Goal: Task Accomplishment & Management: Complete application form

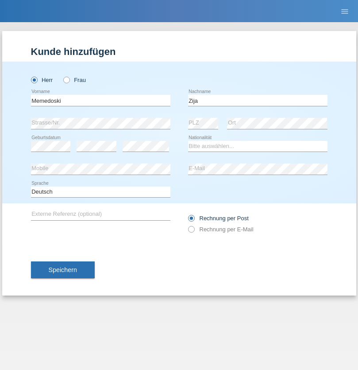
type input "Zija"
select select "MK"
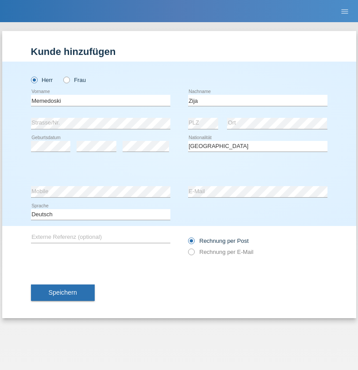
select select "C"
select select "05"
select select "10"
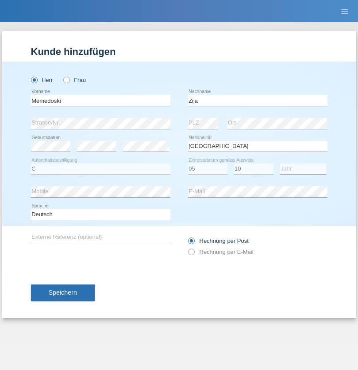
select select "2011"
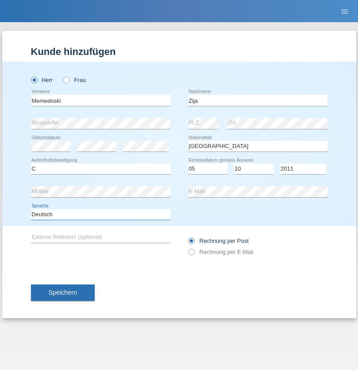
select select "en"
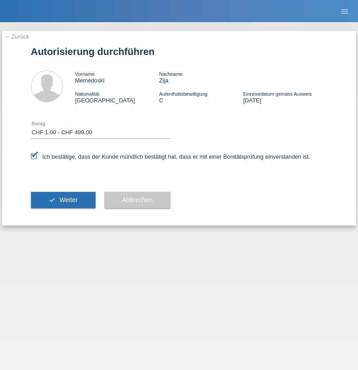
select select "1"
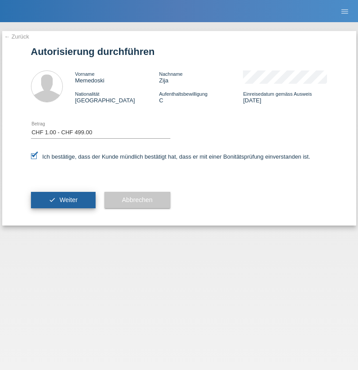
click at [63, 200] on span "Weiter" at bounding box center [68, 199] width 18 height 7
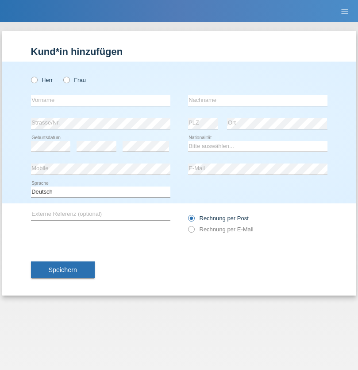
radio input "true"
click at [101, 100] on input "text" at bounding box center [101, 100] width 140 height 11
type input "[PERSON_NAME]"
click at [258, 100] on input "text" at bounding box center [258, 100] width 140 height 11
type input "Ramirez"
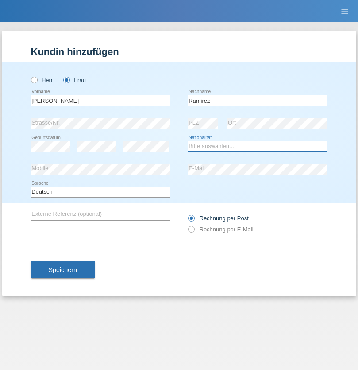
select select "DM"
select select "C"
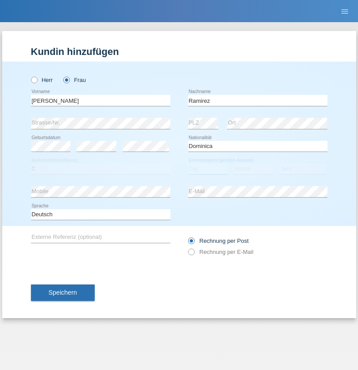
select select "30"
select select "10"
select select "2021"
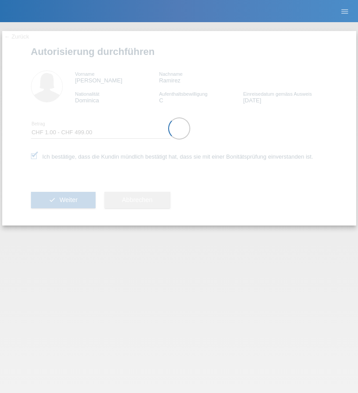
select select "1"
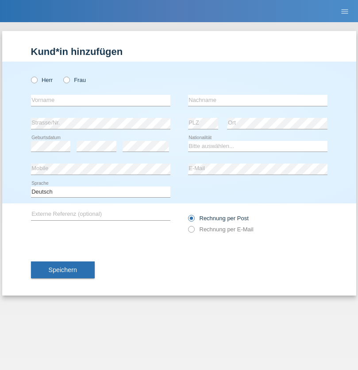
radio input "true"
click at [101, 100] on input "text" at bounding box center [101, 100] width 140 height 11
type input "Varga"
click at [258, 100] on input "text" at bounding box center [258, 100] width 140 height 11
type input "Florin"
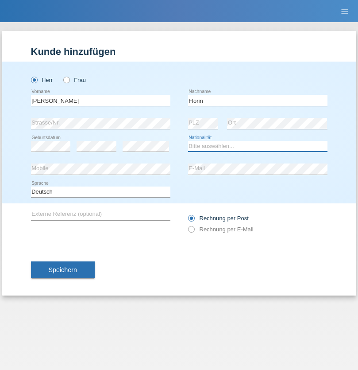
select select "RO"
select select "C"
select select "29"
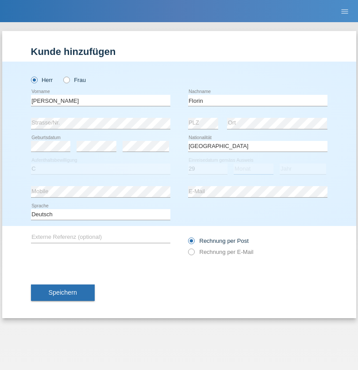
select select "02"
select select "2021"
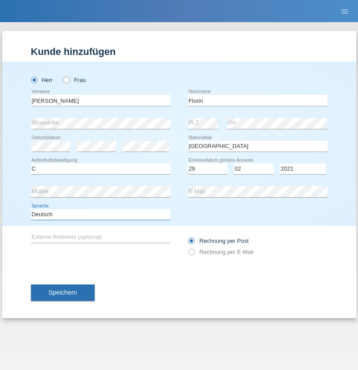
select select "en"
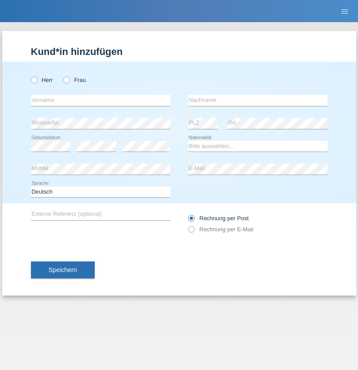
radio input "true"
click at [101, 100] on input "text" at bounding box center [101, 100] width 140 height 11
type input "Ruth"
click at [258, 100] on input "text" at bounding box center [258, 100] width 140 height 11
type input "Krebs"
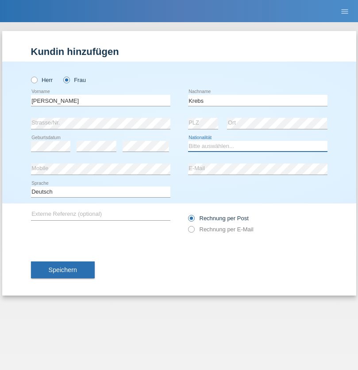
select select "CH"
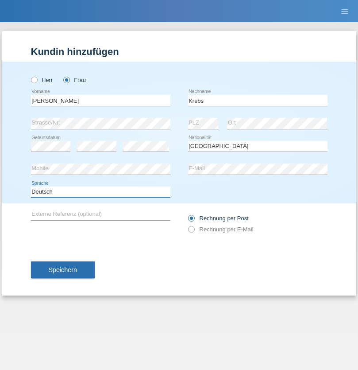
select select "en"
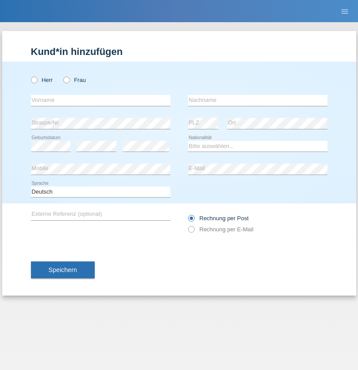
radio input "true"
click at [101, 100] on input "text" at bounding box center [101, 100] width 140 height 11
type input "Qovanaj"
click at [258, 100] on input "text" at bounding box center [258, 100] width 140 height 11
type input "Shaban"
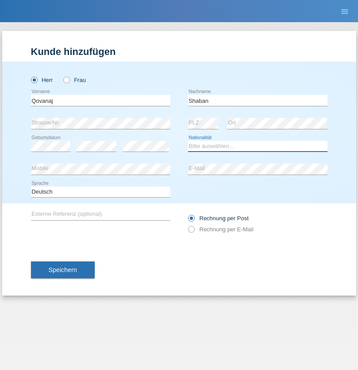
select select "CH"
radio input "true"
click at [101, 100] on input "text" at bounding box center [101, 100] width 140 height 11
type input "Muhamer"
click at [258, 100] on input "text" at bounding box center [258, 100] width 140 height 11
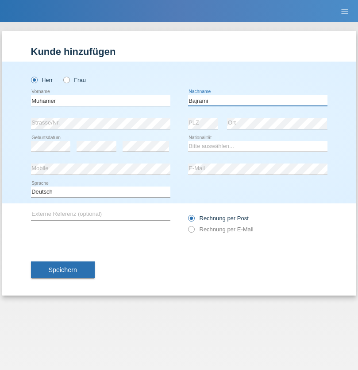
type input "Bajrami"
select select "MK"
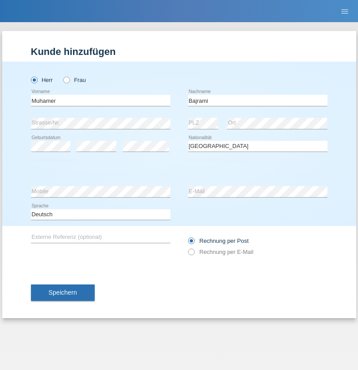
select select "C"
select select "15"
select select "06"
select select "1985"
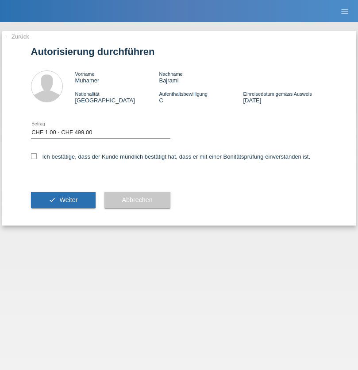
select select "1"
checkbox input "true"
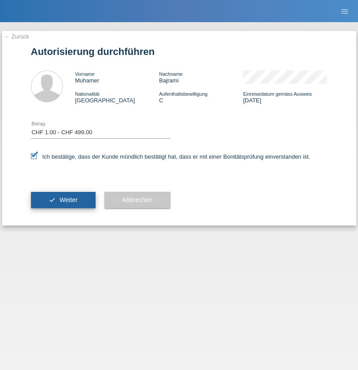
click at [63, 200] on span "Weiter" at bounding box center [68, 199] width 18 height 7
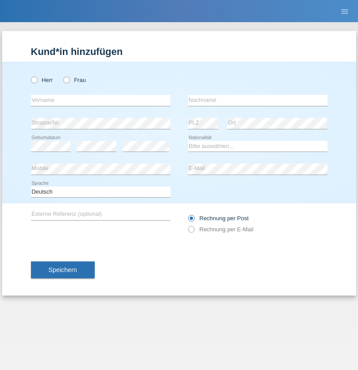
radio input "true"
click at [101, 100] on input "text" at bounding box center [101, 100] width 140 height 11
type input "kjenan"
click at [258, 100] on input "text" at bounding box center [258, 100] width 140 height 11
type input "aliju"
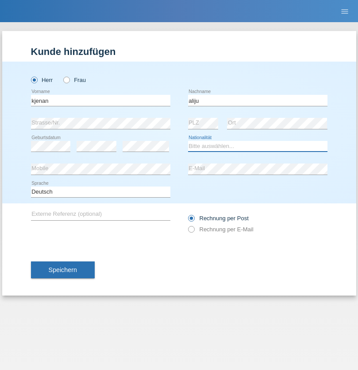
select select "MK"
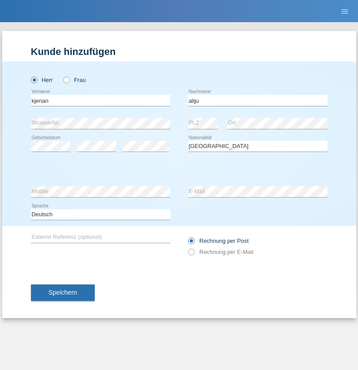
select select "C"
select select "29"
select select "01"
select select "2021"
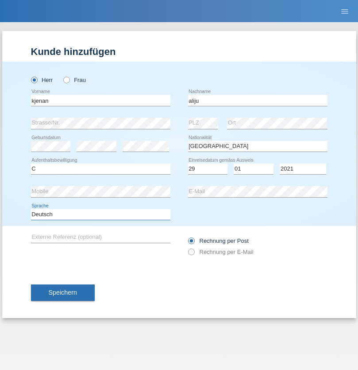
select select "en"
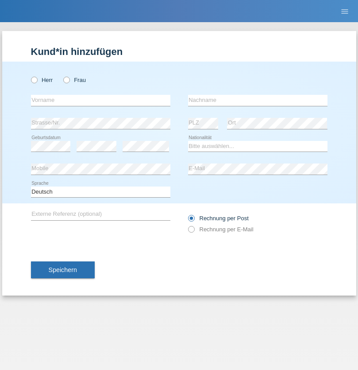
radio input "true"
click at [101, 100] on input "text" at bounding box center [101, 100] width 140 height 11
type input "[PERSON_NAME]"
click at [258, 100] on input "text" at bounding box center [258, 100] width 140 height 11
type input "Barraud"
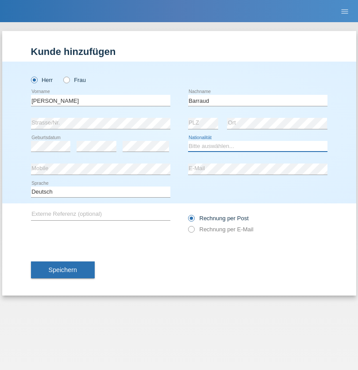
select select "CH"
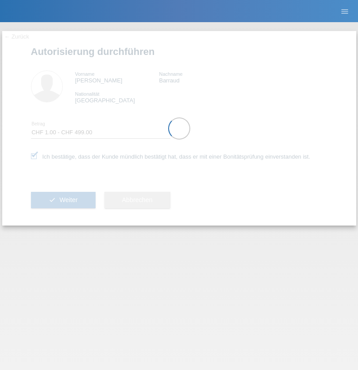
select select "1"
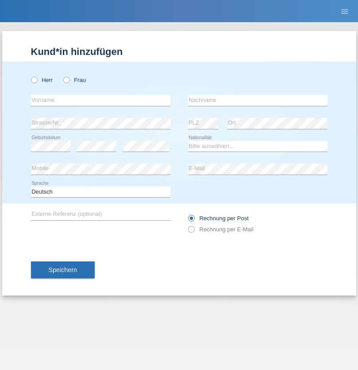
radio input "true"
click at [101, 100] on input "text" at bounding box center [101, 100] width 140 height 11
type input "Marian"
click at [258, 100] on input "text" at bounding box center [258, 100] width 140 height 11
type input "Matusa"
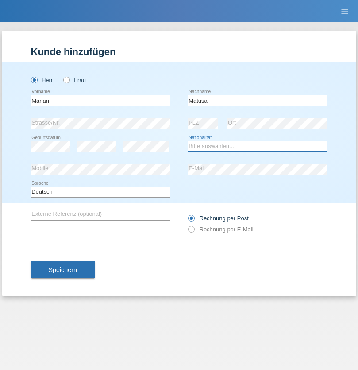
select select "RO"
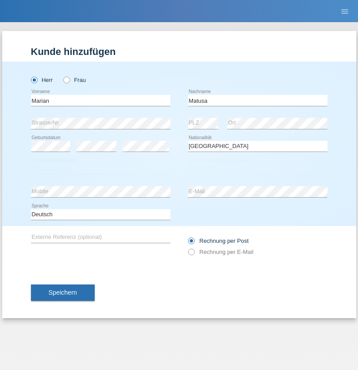
select select "C"
select select "01"
select select "06"
select select "2016"
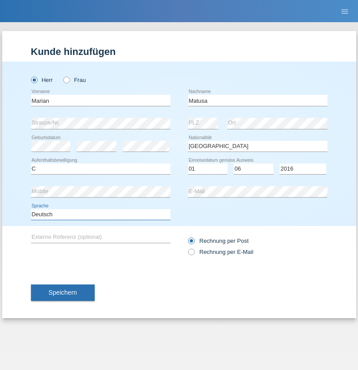
select select "en"
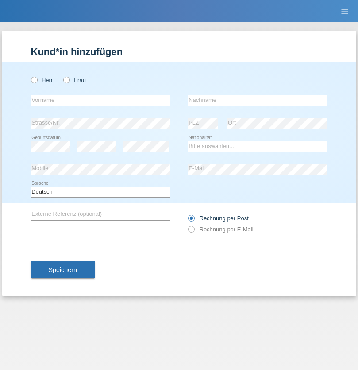
radio input "true"
click at [101, 100] on input "text" at bounding box center [101, 100] width 140 height 11
type input "Marco"
click at [258, 100] on input "text" at bounding box center [258, 100] width 140 height 11
type input "Weinlein"
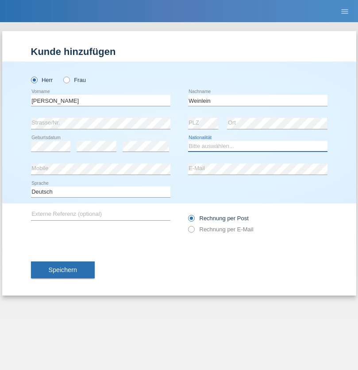
select select "CH"
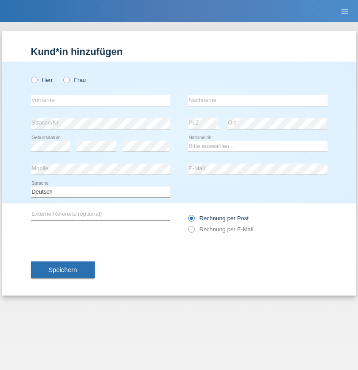
radio input "true"
click at [101, 100] on input "text" at bounding box center [101, 100] width 140 height 11
type input "Jashari lmeri"
click at [258, 100] on input "text" at bounding box center [258, 100] width 140 height 11
type input "Rabije"
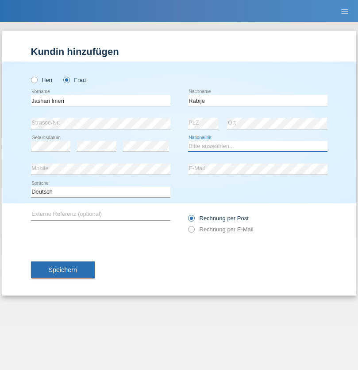
select select "CH"
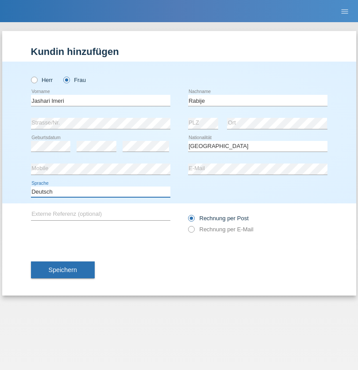
select select "en"
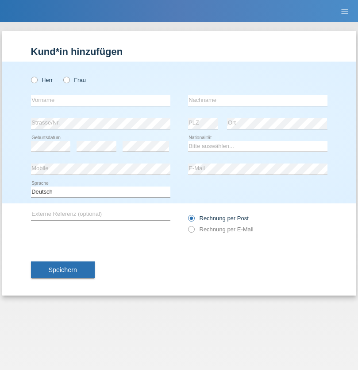
radio input "true"
click at [101, 100] on input "text" at bounding box center [101, 100] width 140 height 11
type input "firat"
click at [258, 100] on input "text" at bounding box center [258, 100] width 140 height 11
type input "kara"
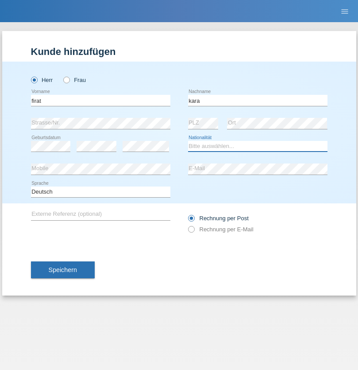
select select "CH"
radio input "true"
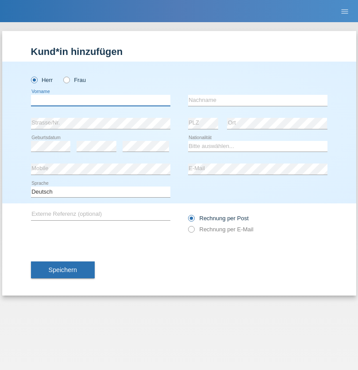
click at [101, 100] on input "text" at bounding box center [101, 100] width 140 height 11
type input "Gigov"
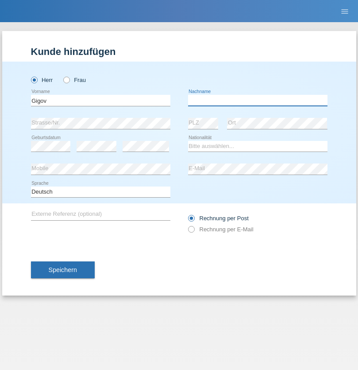
click at [258, 100] on input "text" at bounding box center [258, 100] width 140 height 11
type input "Zhan"
select select "BG"
select select "C"
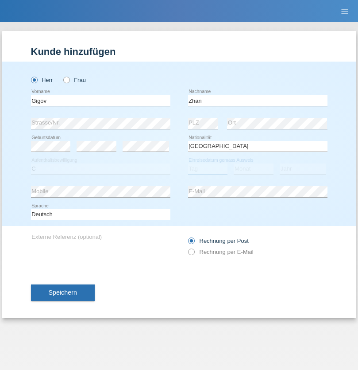
select select "23"
select select "10"
select select "2021"
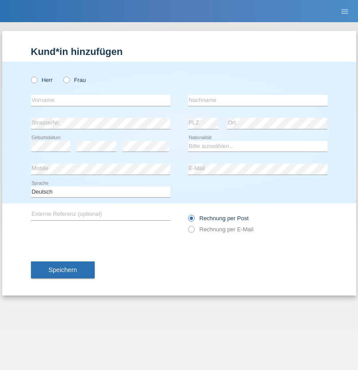
radio input "true"
click at [101, 100] on input "text" at bounding box center [101, 100] width 140 height 11
type input "Amand"
click at [258, 100] on input "text" at bounding box center [258, 100] width 140 height 11
type input "Pires"
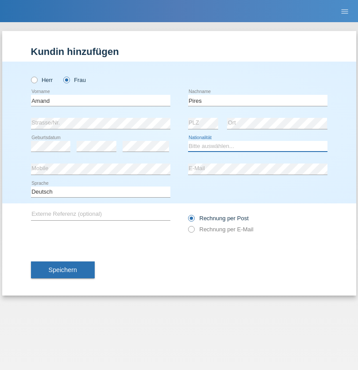
select select "CH"
radio input "true"
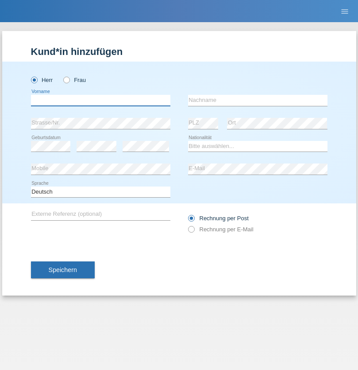
click at [101, 100] on input "text" at bounding box center [101, 100] width 140 height 11
type input "Anwar"
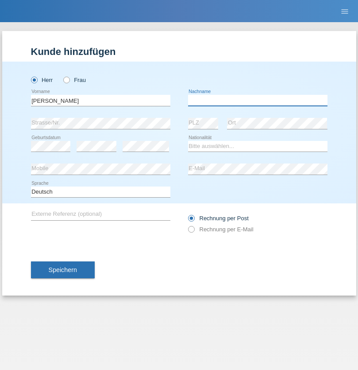
click at [258, 100] on input "text" at bounding box center [258, 100] width 140 height 11
type input "Saidi"
select select "CH"
radio input "true"
click at [101, 100] on input "text" at bounding box center [101, 100] width 140 height 11
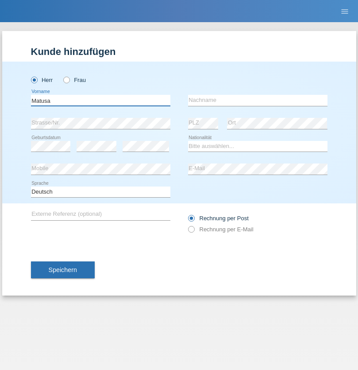
type input "Matusa"
click at [258, 100] on input "text" at bounding box center [258, 100] width 140 height 11
type input "[PERSON_NAME]"
select select "OM"
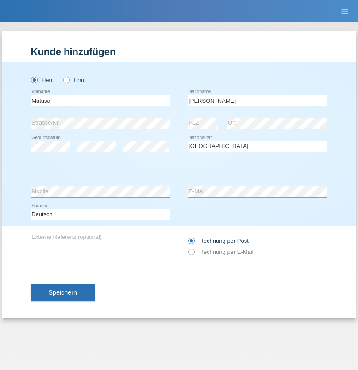
select select "C"
select select "01"
select select "06"
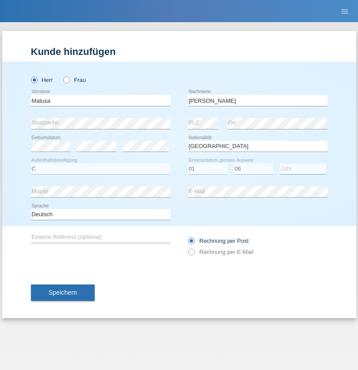
select select "2016"
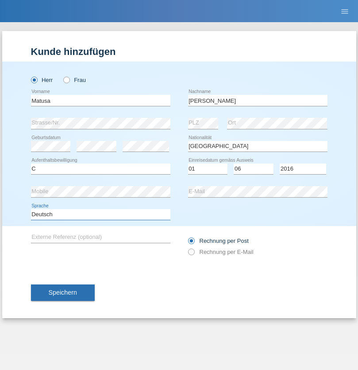
select select "en"
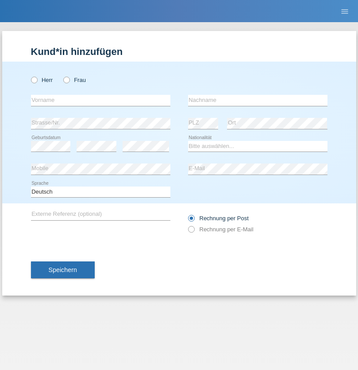
radio input "true"
click at [101, 100] on input "text" at bounding box center [101, 100] width 140 height 11
type input "[PERSON_NAME]"
click at [258, 100] on input "text" at bounding box center [258, 100] width 140 height 11
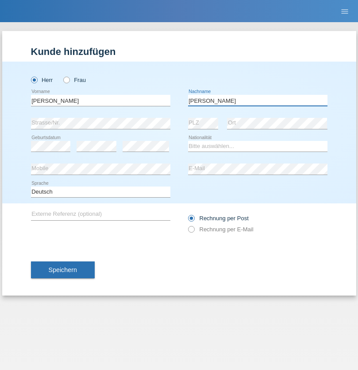
type input "[PERSON_NAME]"
select select "PT"
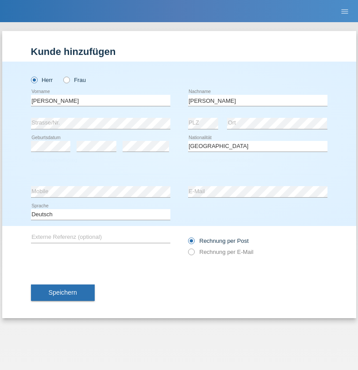
select select "C"
select select "23"
select select "08"
select select "2021"
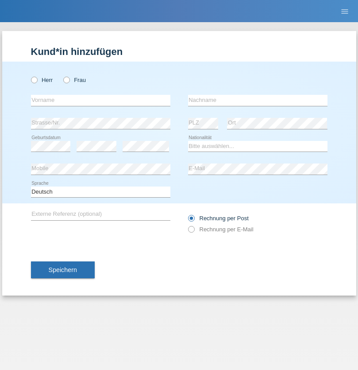
radio input "true"
click at [101, 100] on input "text" at bounding box center [101, 100] width 140 height 11
type input "Luca"
click at [258, 100] on input "text" at bounding box center [258, 100] width 140 height 11
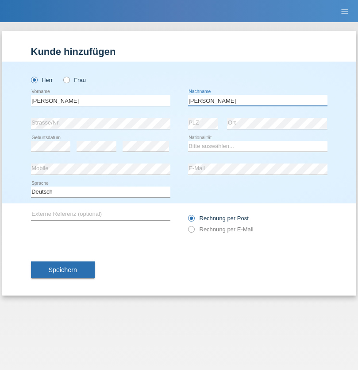
type input "Meier"
select select "CH"
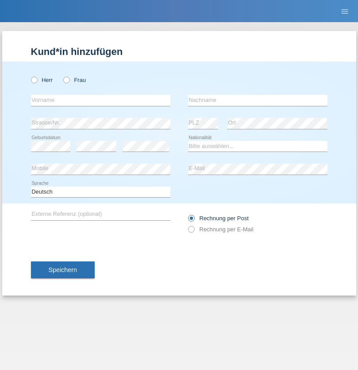
radio input "true"
click at [101, 100] on input "text" at bounding box center [101, 100] width 140 height 11
type input "Szilvia"
click at [258, 100] on input "text" at bounding box center [258, 100] width 140 height 11
type input "Olakh"
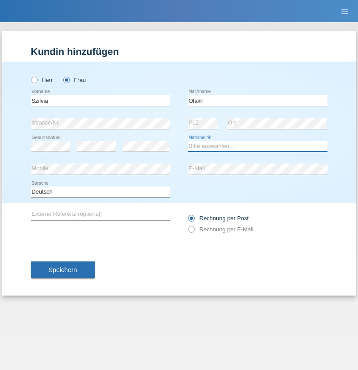
select select "UA"
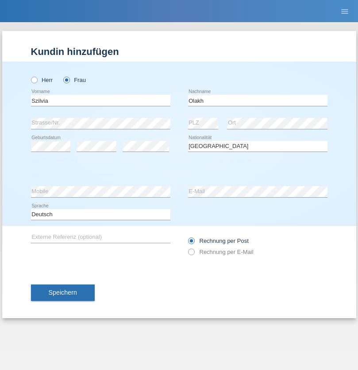
select select "C"
select select "15"
select select "09"
select select "2021"
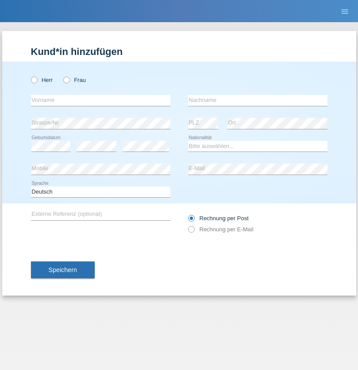
radio input "true"
click at [101, 100] on input "text" at bounding box center [101, 100] width 140 height 11
type input "Asrit"
click at [258, 100] on input "text" at bounding box center [258, 100] width 140 height 11
type input "Kupa"
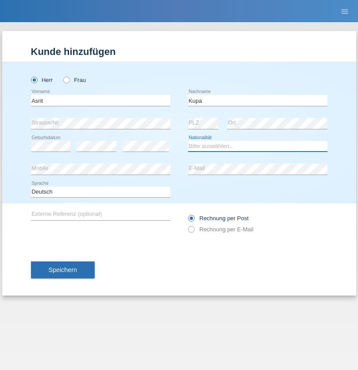
select select "MK"
select select "C"
select select "27"
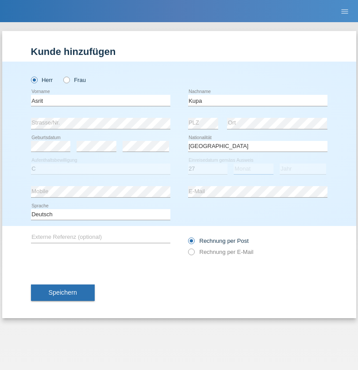
select select "05"
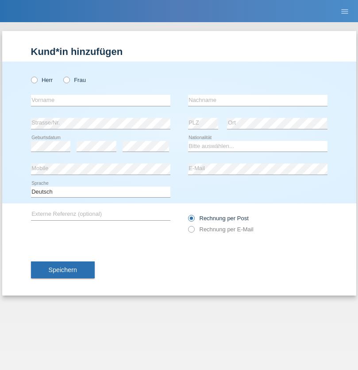
radio input "true"
click at [101, 100] on input "text" at bounding box center [101, 100] width 140 height 11
type input "Ibrahim"
click at [258, 100] on input "text" at bounding box center [258, 100] width 140 height 11
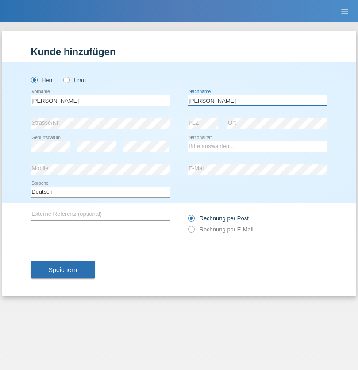
type input "Abbas"
select select "SY"
select select "C"
select select "15"
select select "09"
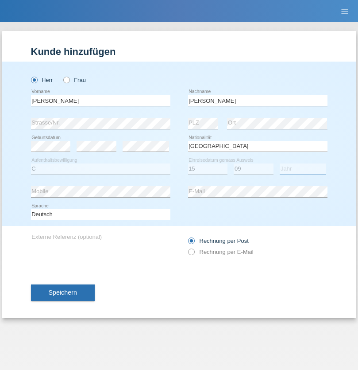
select select "2021"
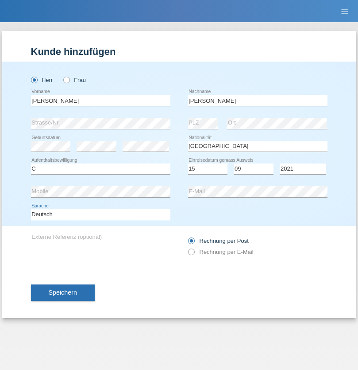
select select "en"
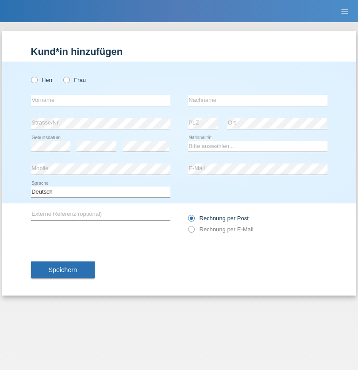
radio input "true"
select select "CH"
radio input "true"
click at [101, 100] on input "text" at bounding box center [101, 100] width 140 height 11
type input "[PERSON_NAME]"
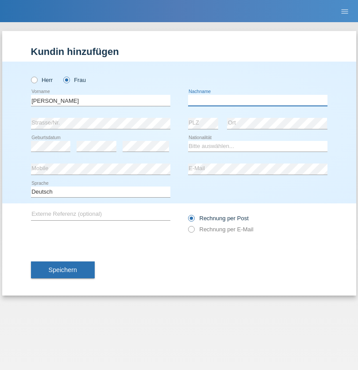
click at [258, 100] on input "text" at bounding box center [258, 100] width 140 height 11
type input "Bacic"
select select "CH"
